Goal: Task Accomplishment & Management: Manage account settings

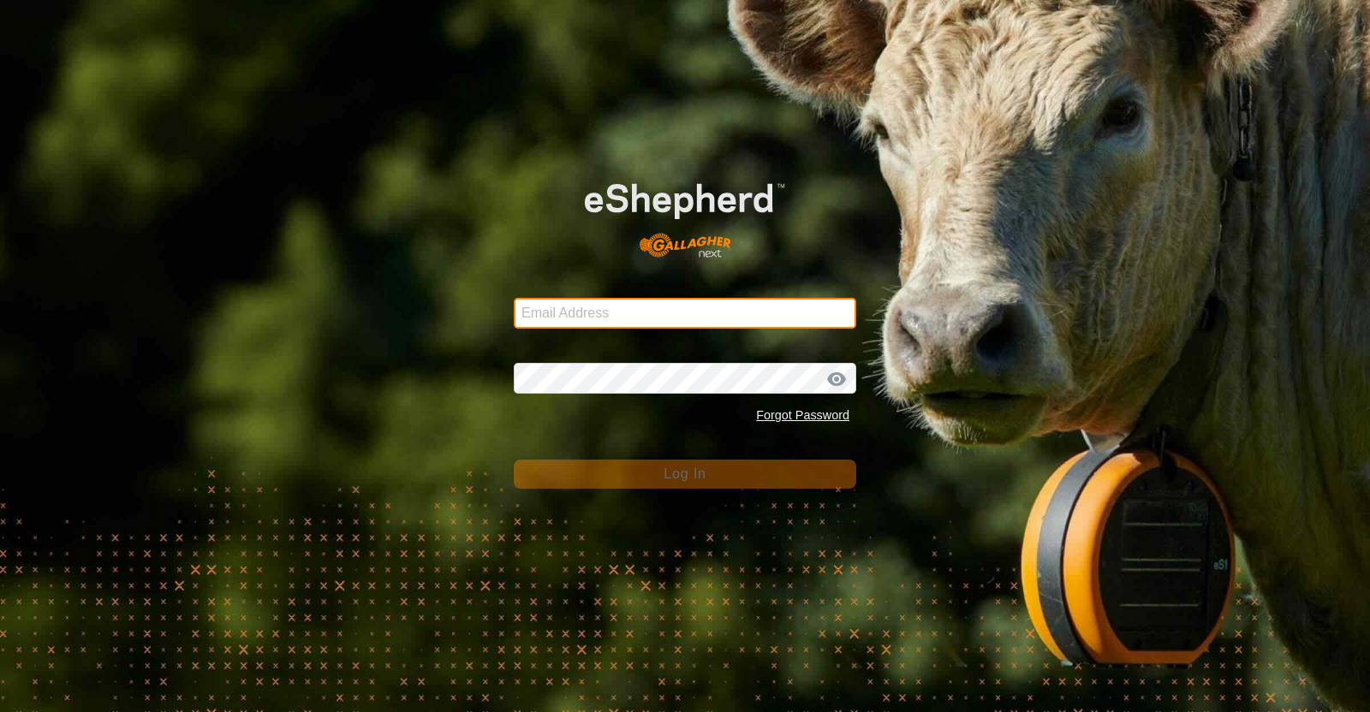
click at [622, 307] on input "Email Address" at bounding box center [685, 313] width 342 height 31
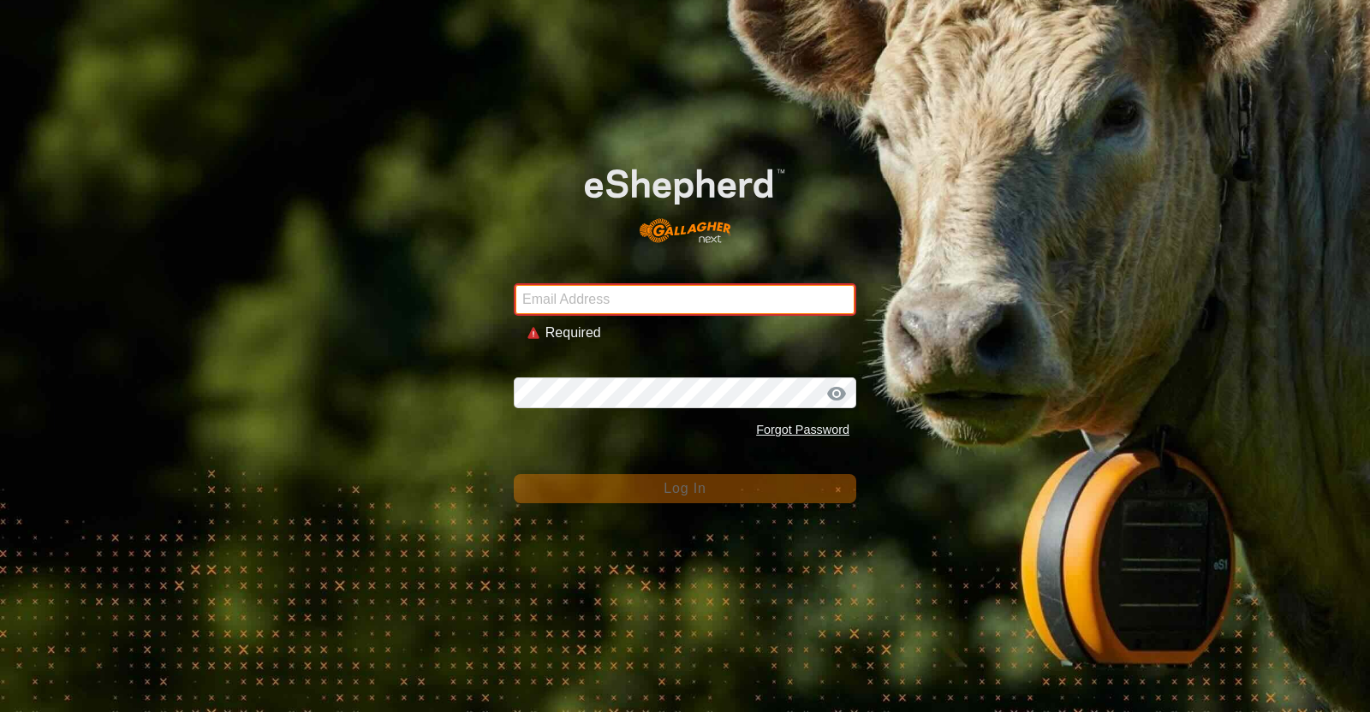
type input "jacqui@westrange.co.nz"
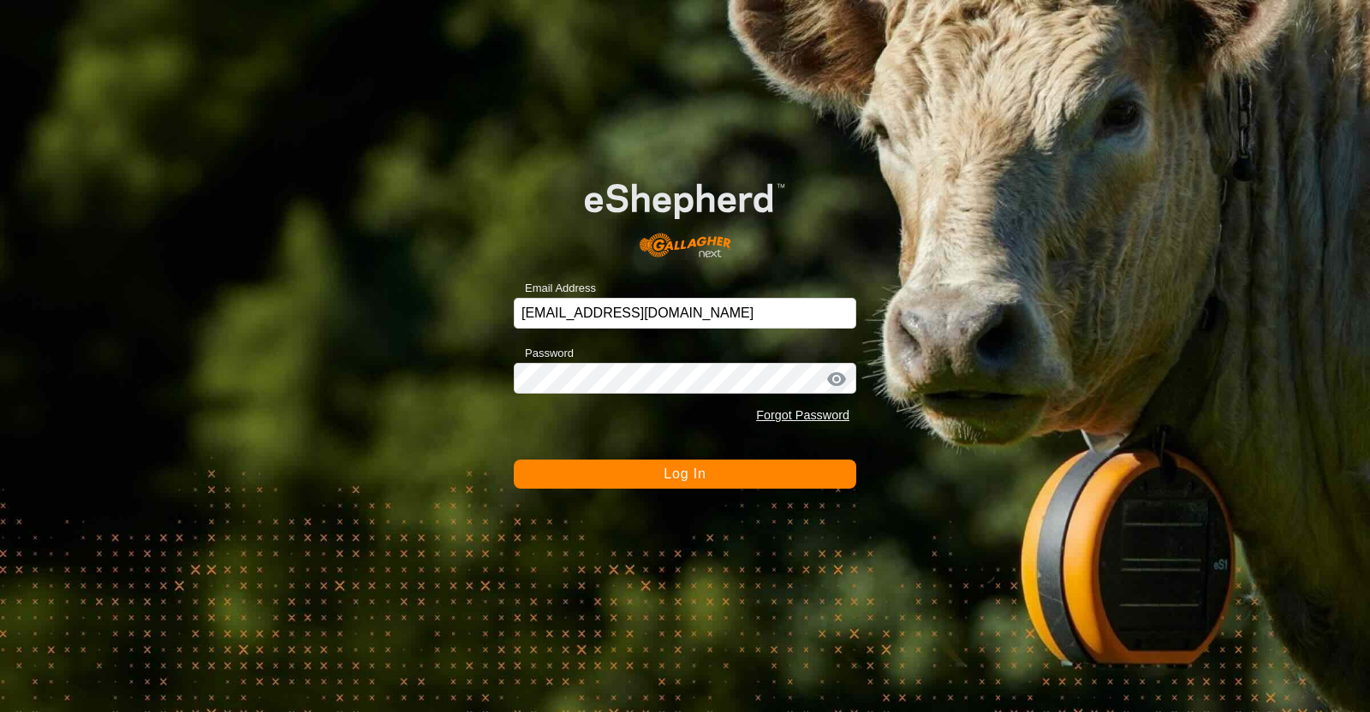
click at [680, 473] on span "Log In" at bounding box center [684, 474] width 42 height 15
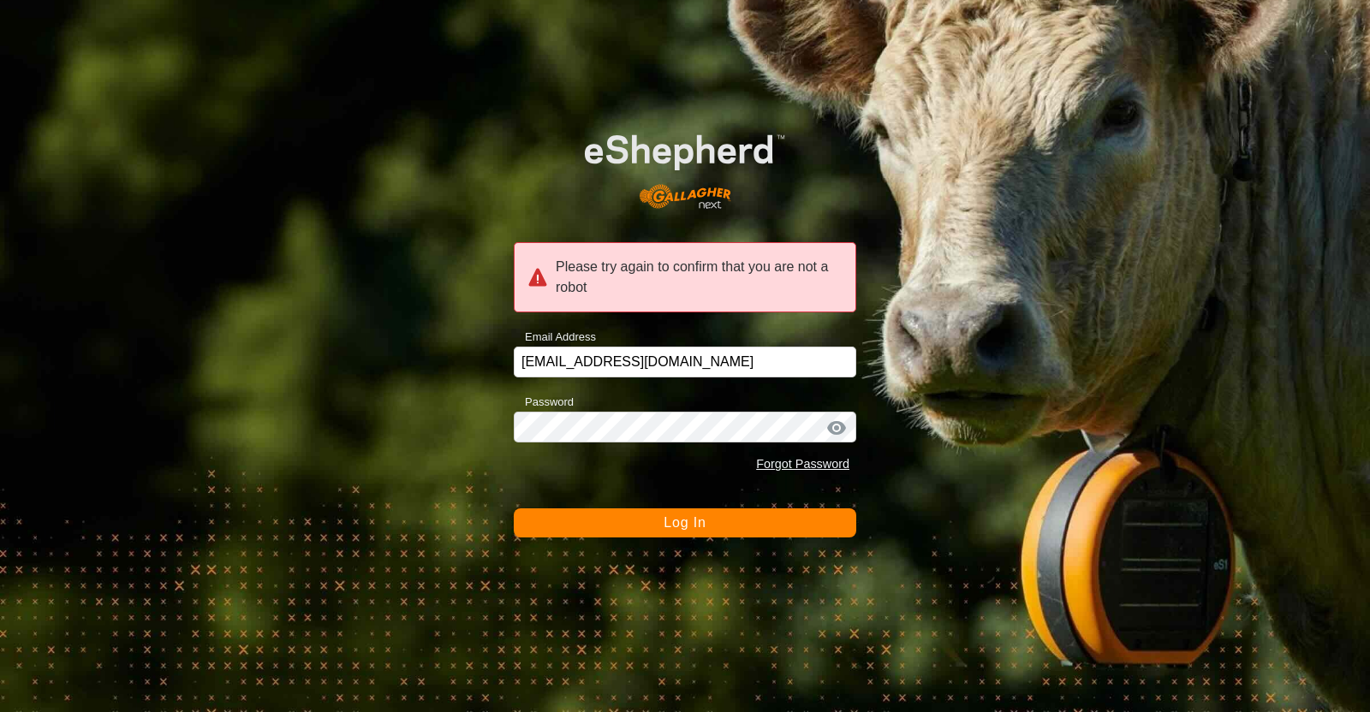
click at [676, 517] on span "Log In" at bounding box center [684, 522] width 42 height 15
click at [718, 355] on input "jacqui@westrange.co.nz" at bounding box center [685, 362] width 342 height 31
click at [780, 289] on div "Please try again to confirm that you are not a robot" at bounding box center [685, 277] width 342 height 70
click at [683, 521] on span "Log In" at bounding box center [684, 522] width 42 height 15
click at [687, 374] on input "jacqui@westrange.co.nz" at bounding box center [685, 362] width 342 height 31
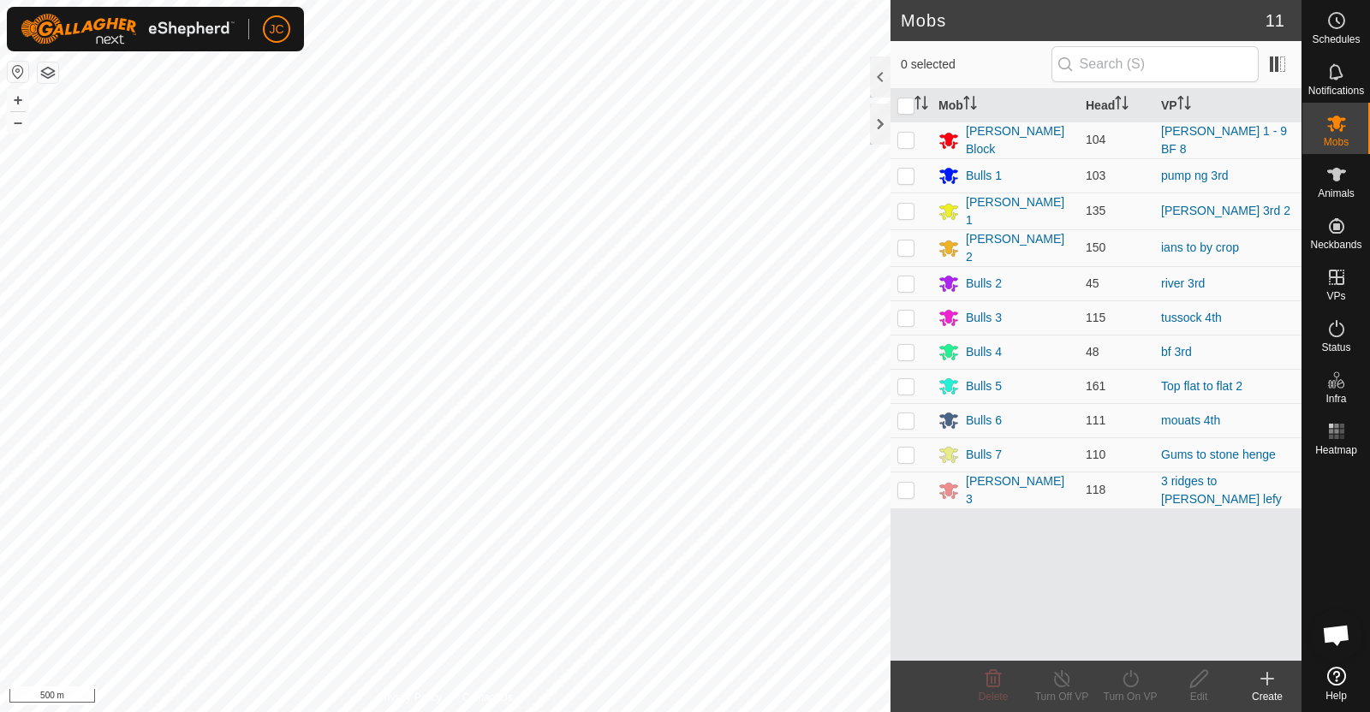
click at [600, 711] on html "JC Schedules Notifications Mobs Animals Neckbands VPs Status Infra Heatmap Help…" at bounding box center [685, 356] width 1370 height 712
click at [492, 0] on html "JC Schedules Notifications Mobs Animals Neckbands VPs Status Infra Heatmap Help…" at bounding box center [685, 356] width 1370 height 712
